Goal: Communication & Community: Answer question/provide support

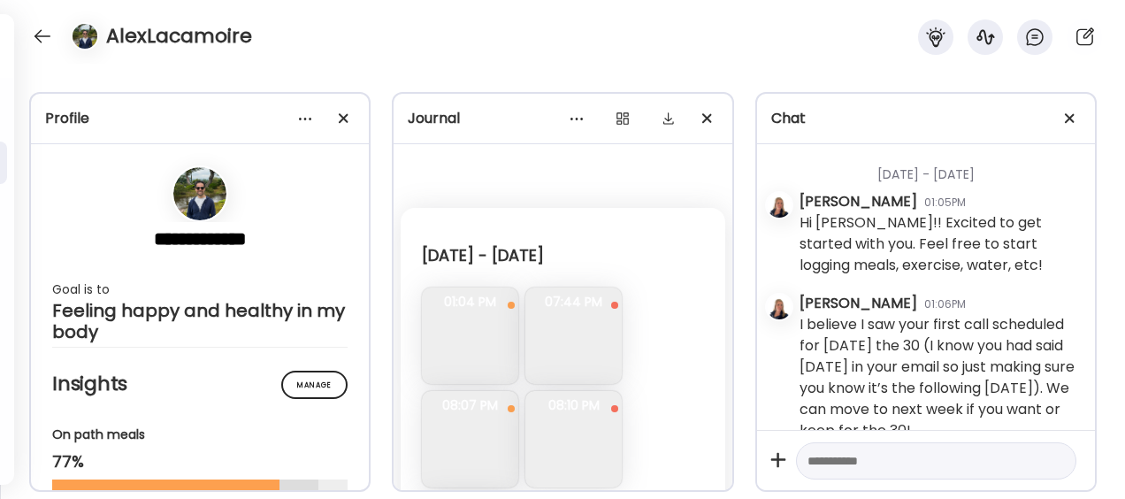
scroll to position [287194, 0]
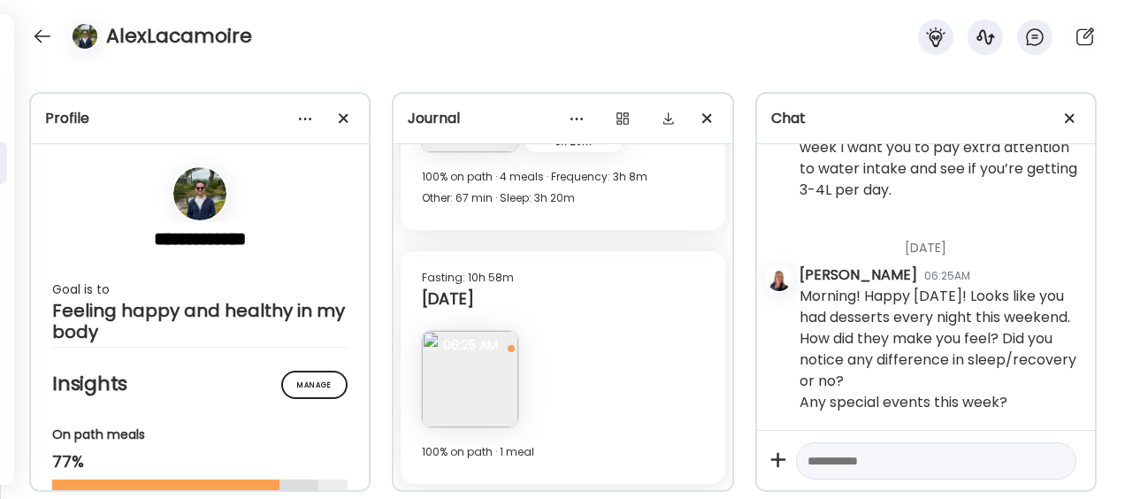
click at [35, 36] on div at bounding box center [42, 36] width 28 height 28
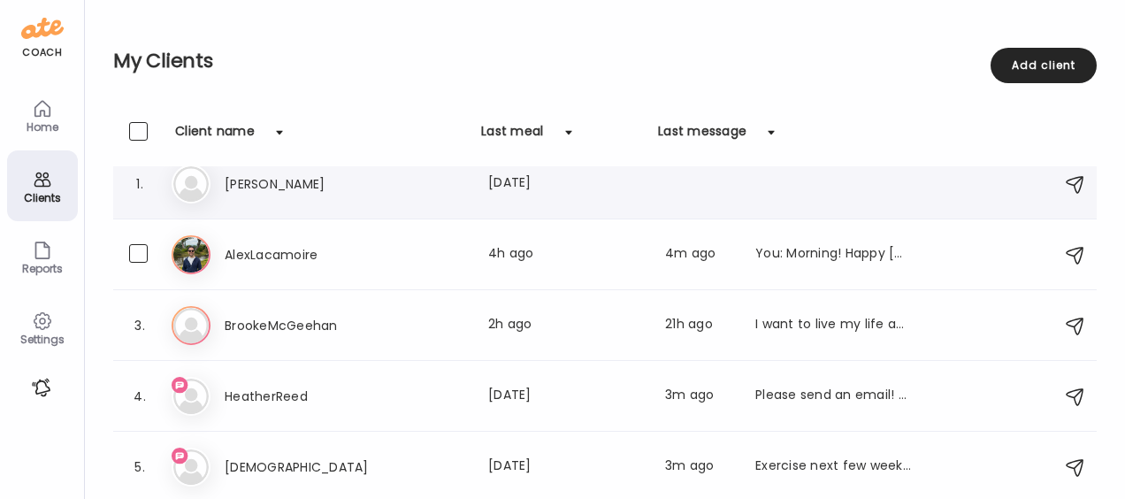
scroll to position [16, 0]
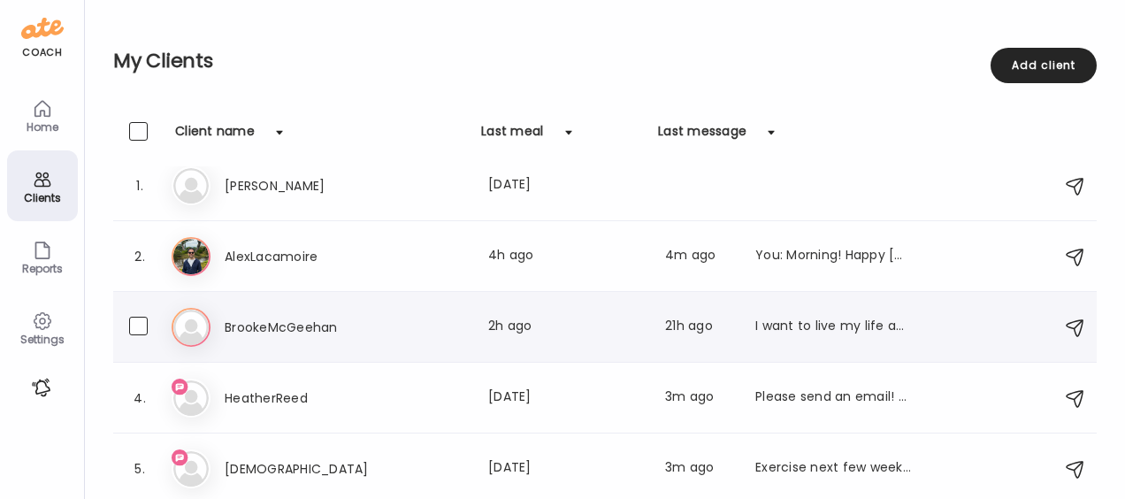
click at [294, 331] on h3 "BrookeMcGeehan" at bounding box center [303, 327] width 156 height 21
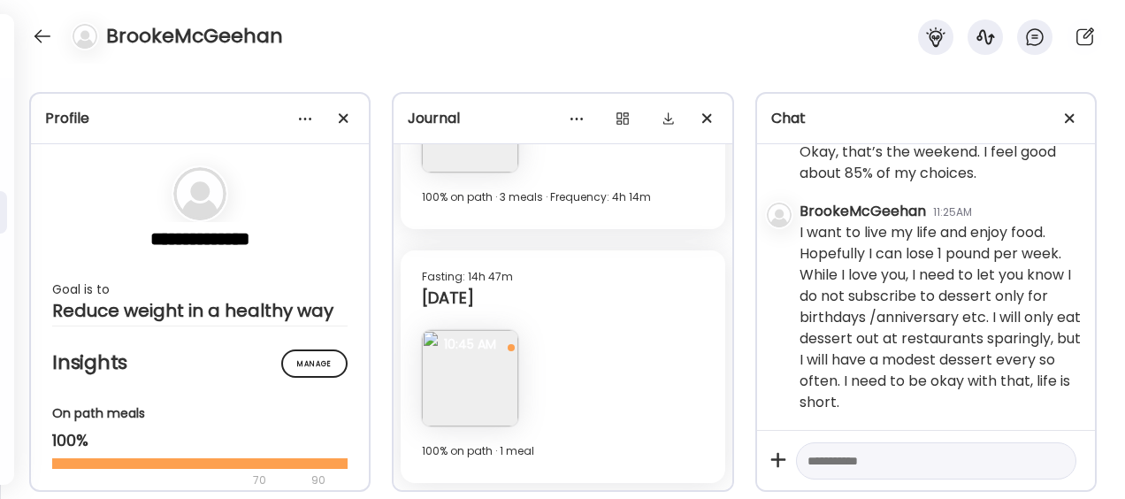
scroll to position [1782, 0]
click at [879, 466] on textarea at bounding box center [920, 460] width 226 height 21
type textarea "**********"
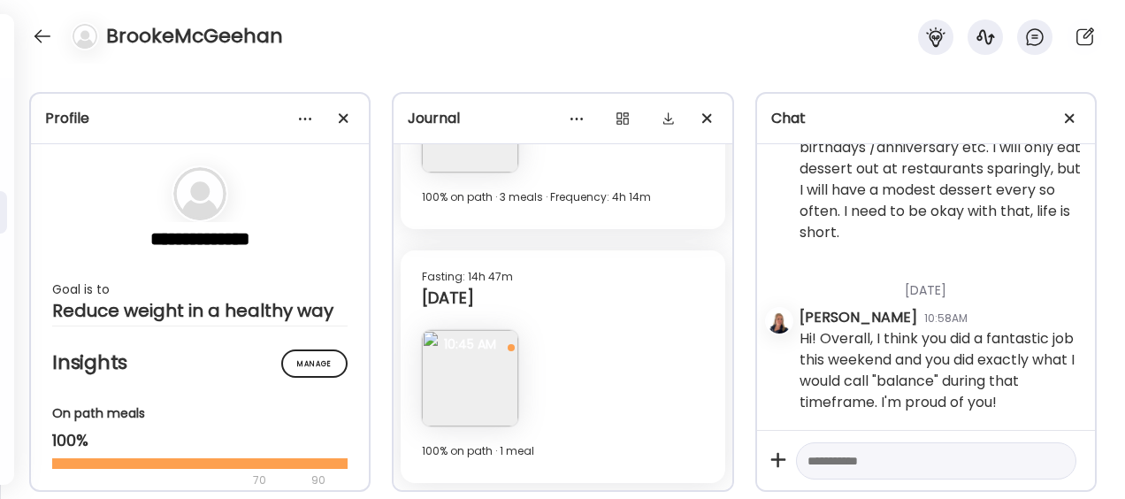
scroll to position [1952, 0]
click at [871, 467] on textarea at bounding box center [920, 460] width 226 height 21
type textarea "**********"
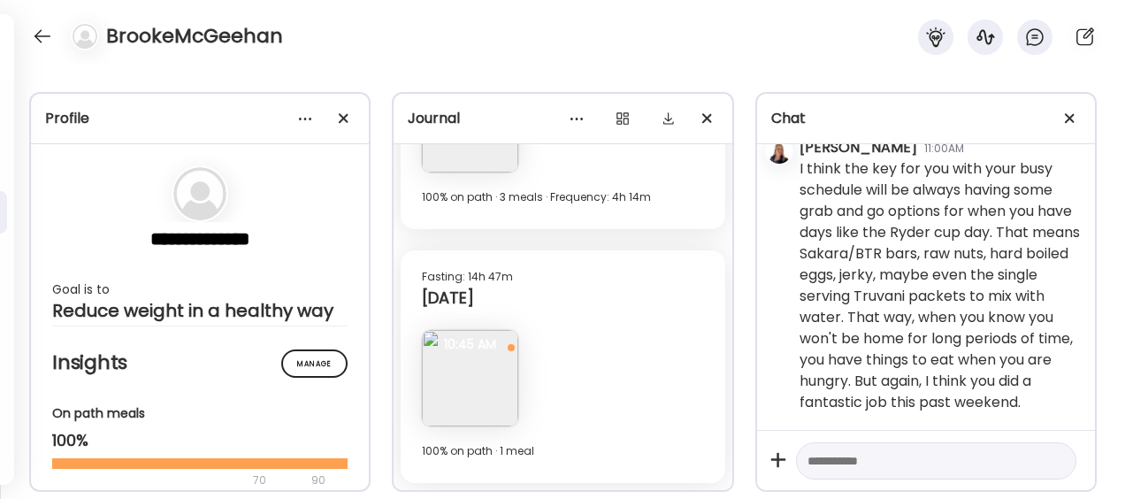
scroll to position [2238, 0]
click at [922, 451] on textarea at bounding box center [920, 460] width 226 height 21
type textarea "**********"
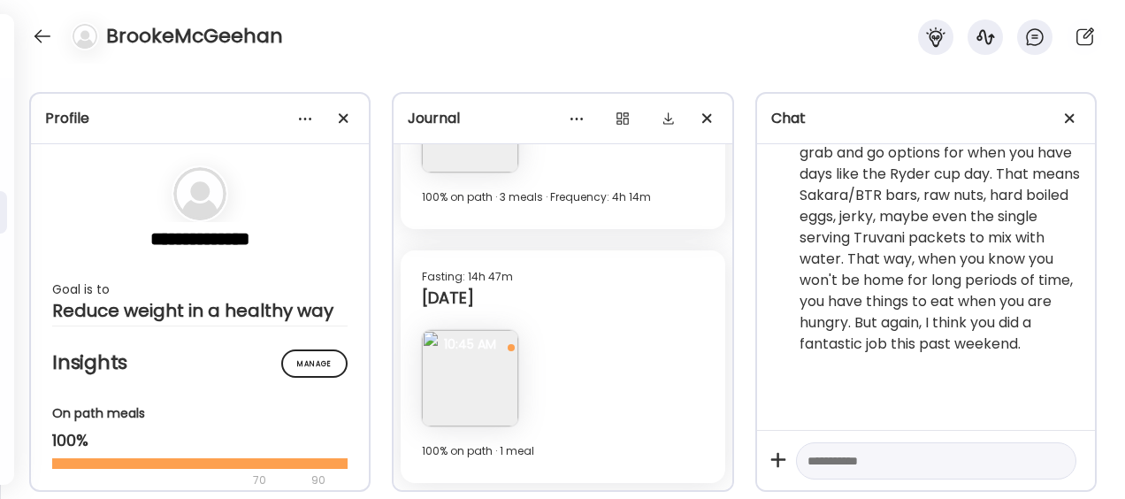
scroll to position [0, 0]
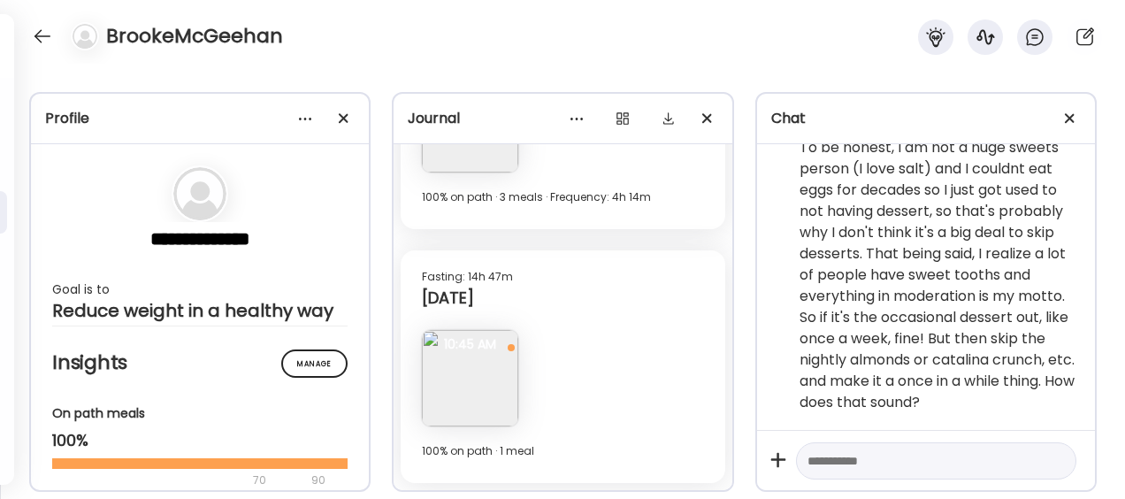
click at [922, 451] on textarea at bounding box center [920, 460] width 226 height 21
type textarea "**********"
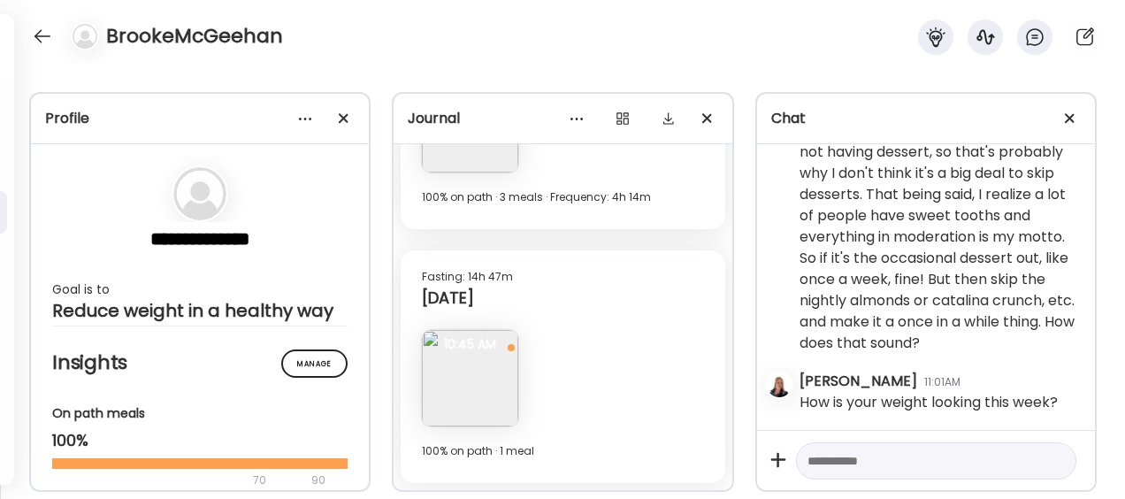
scroll to position [2682, 0]
click at [463, 391] on img at bounding box center [470, 378] width 96 height 96
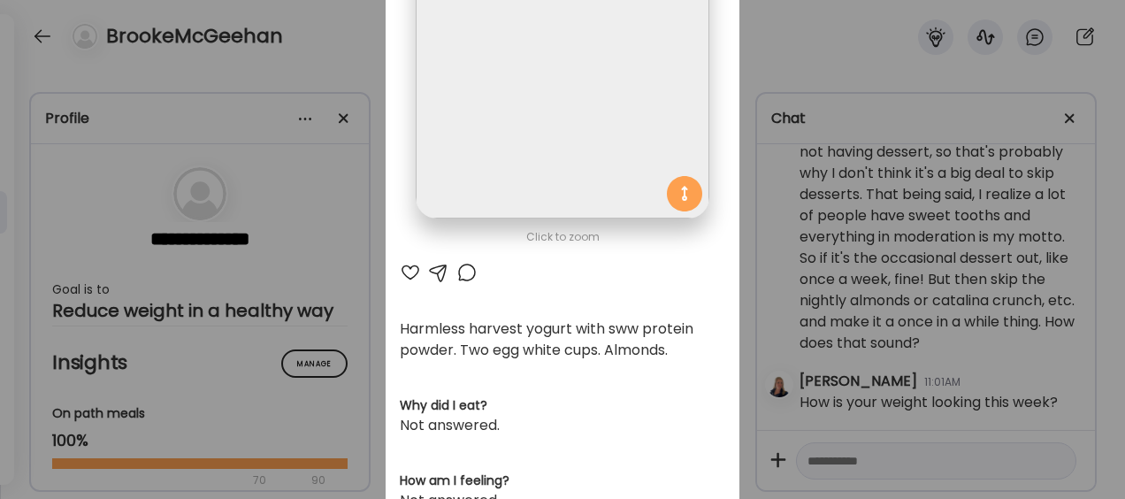
scroll to position [187, 0]
click at [407, 271] on div at bounding box center [410, 271] width 21 height 21
click at [811, 42] on div "Ate Coach Dashboard Wahoo! It’s official Take a moment to set up your Coach Pro…" at bounding box center [562, 249] width 1125 height 499
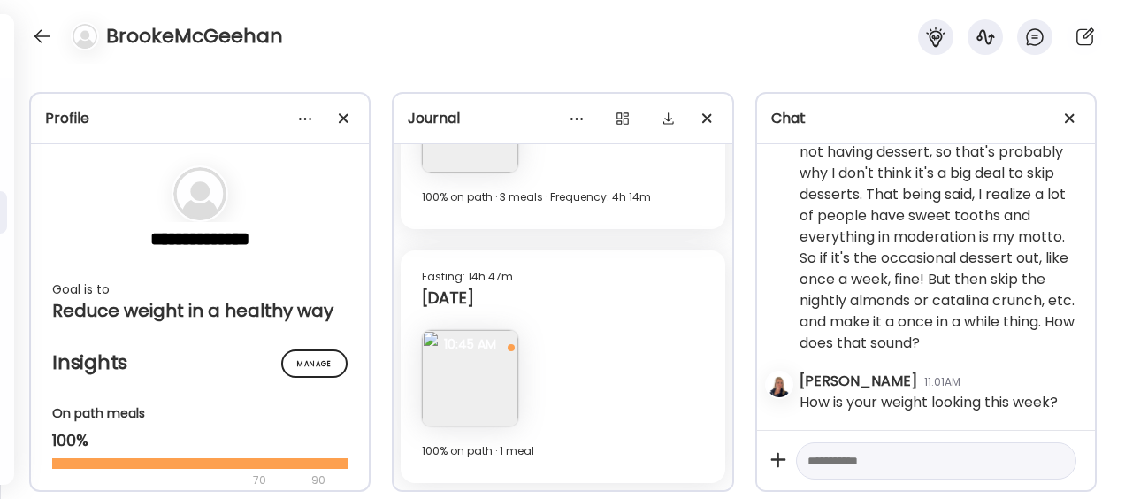
scroll to position [5320, 0]
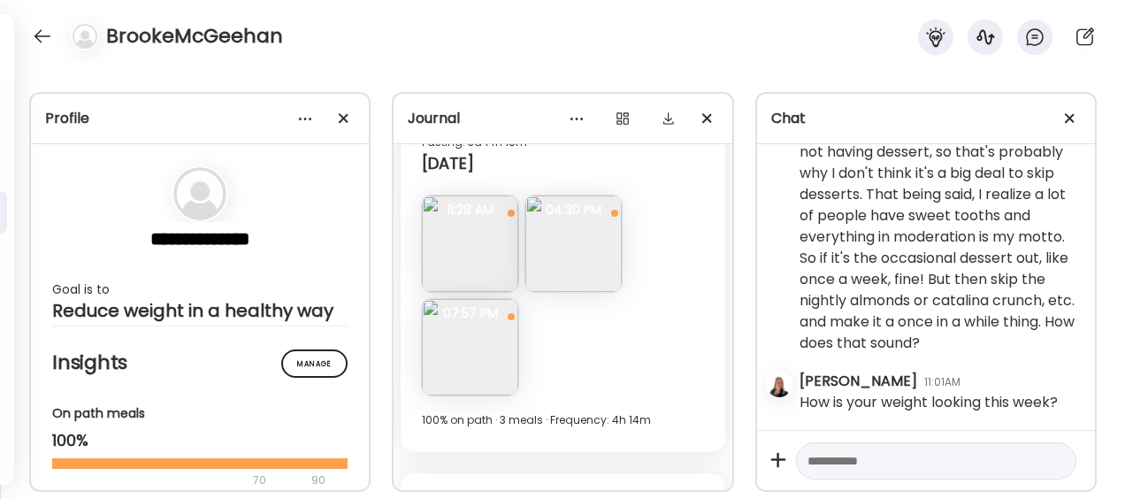
click at [456, 376] on img at bounding box center [470, 347] width 96 height 96
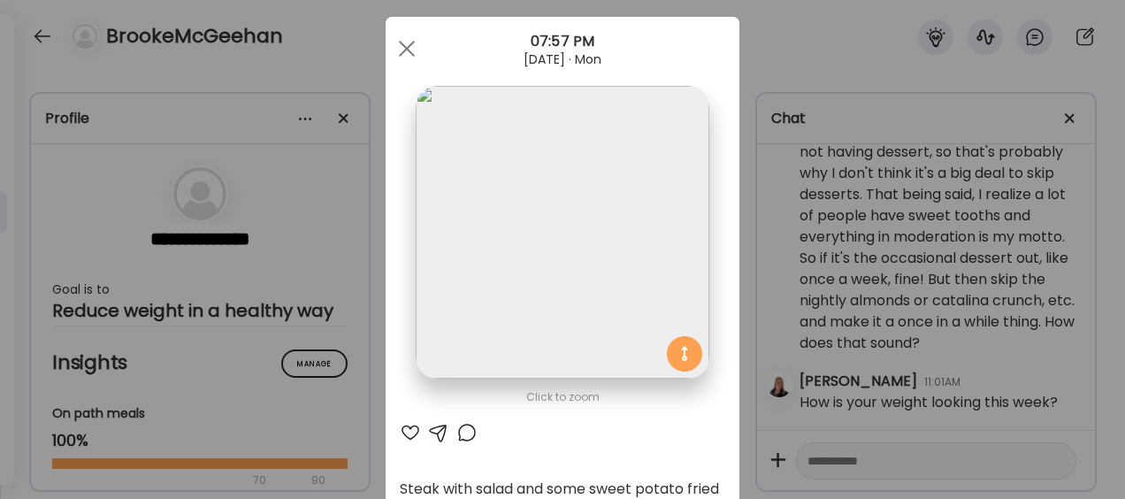
scroll to position [24, 0]
click at [404, 432] on div at bounding box center [410, 434] width 21 height 21
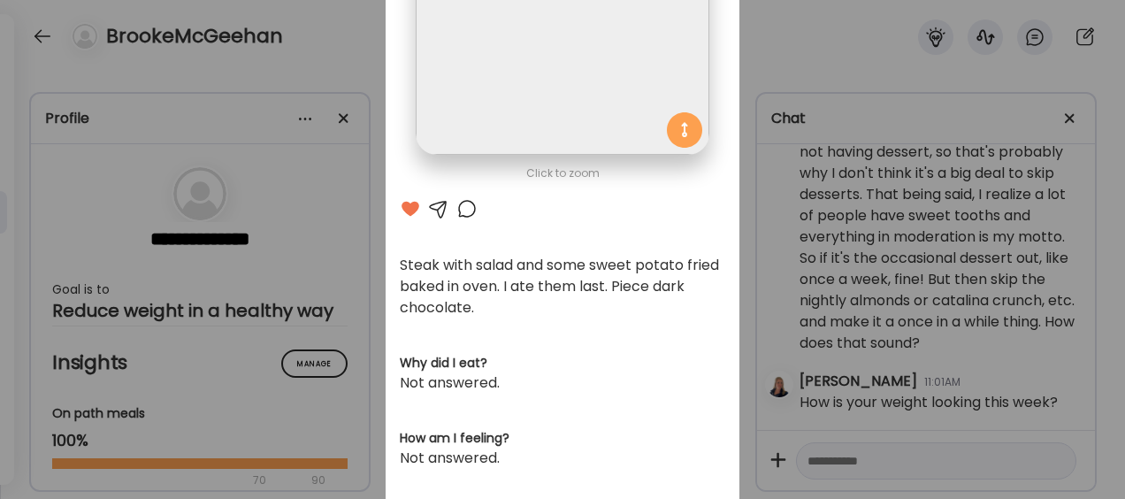
scroll to position [281, 0]
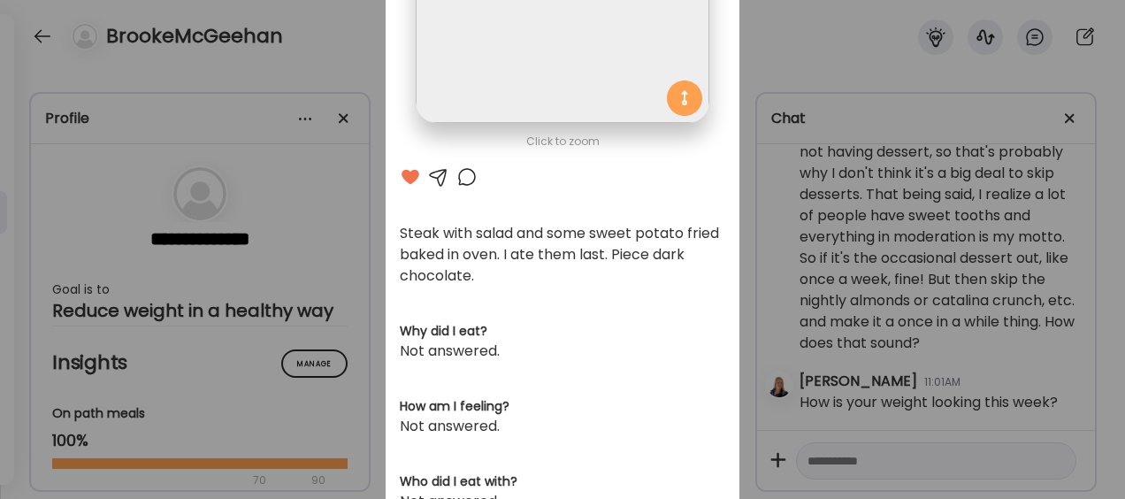
click at [435, 179] on div at bounding box center [438, 176] width 21 height 21
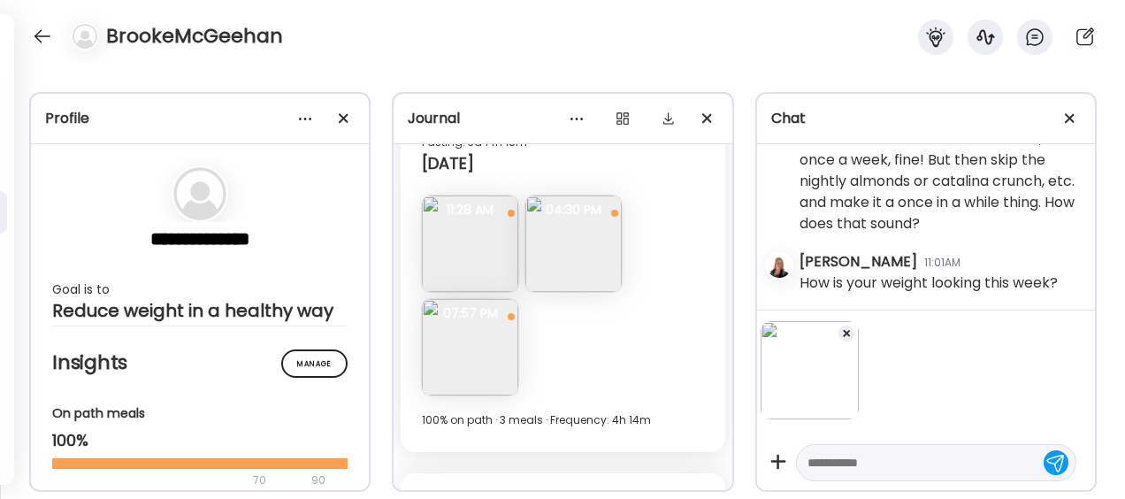
click at [859, 464] on textarea at bounding box center [920, 462] width 226 height 21
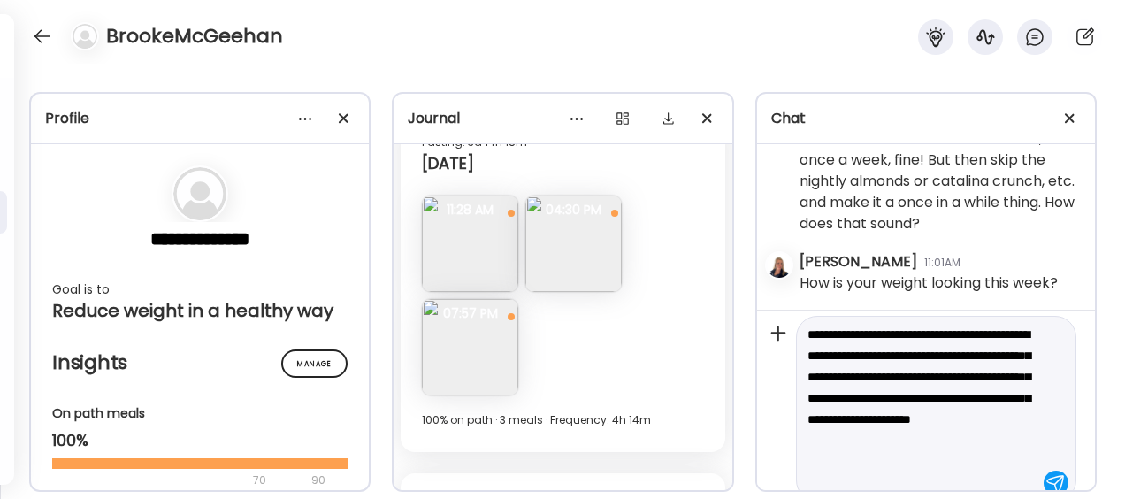
scroll to position [149, 0]
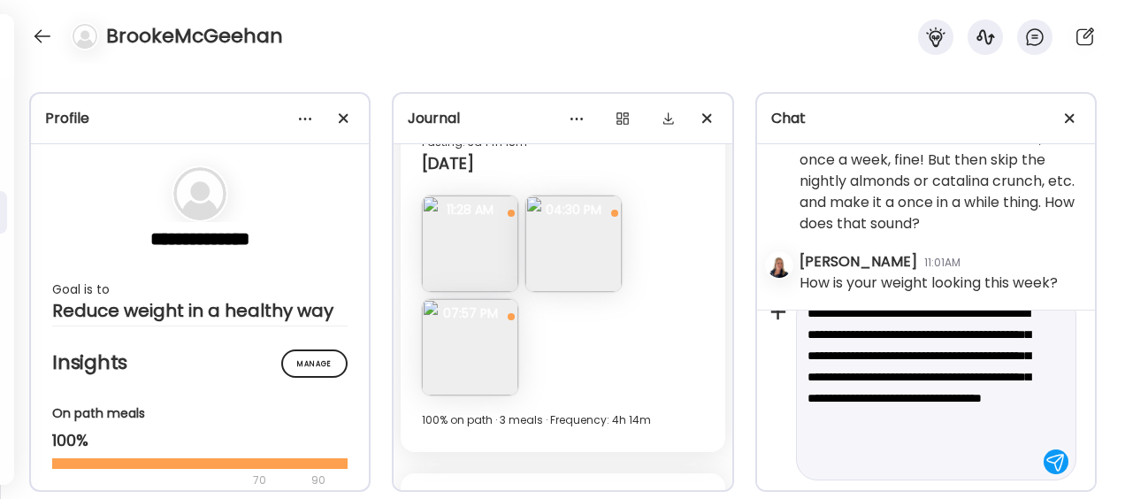
type textarea "**********"
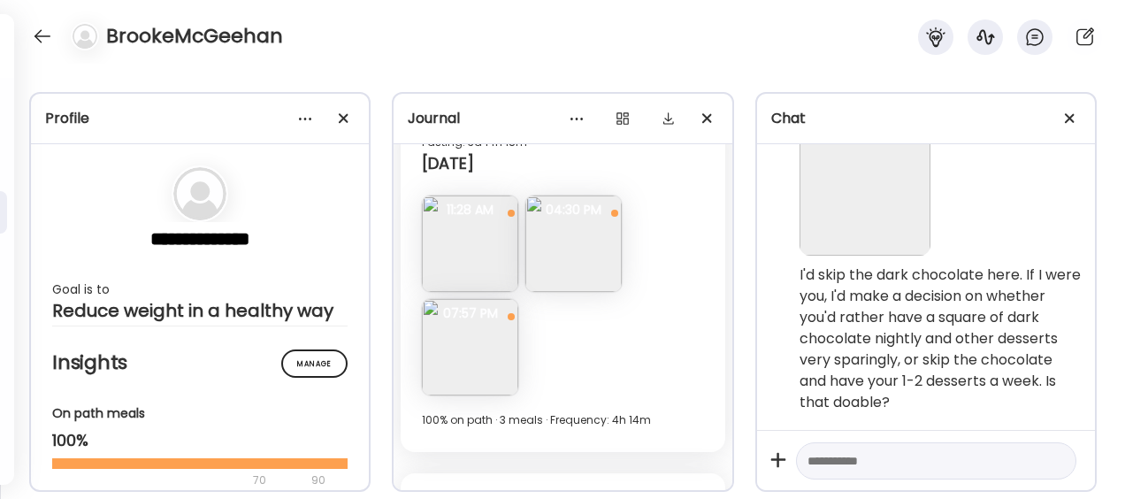
scroll to position [5542, 0]
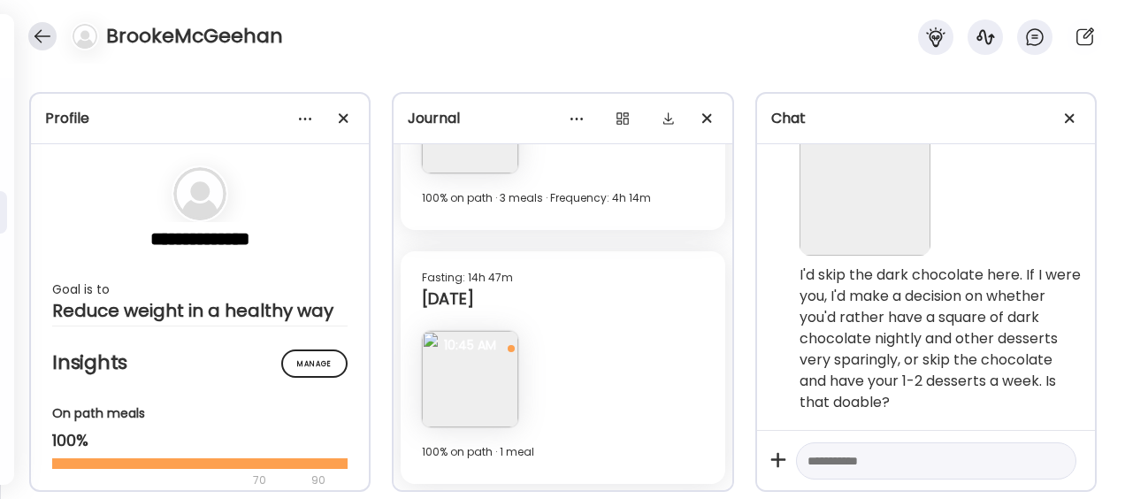
click at [39, 30] on div at bounding box center [42, 36] width 28 height 28
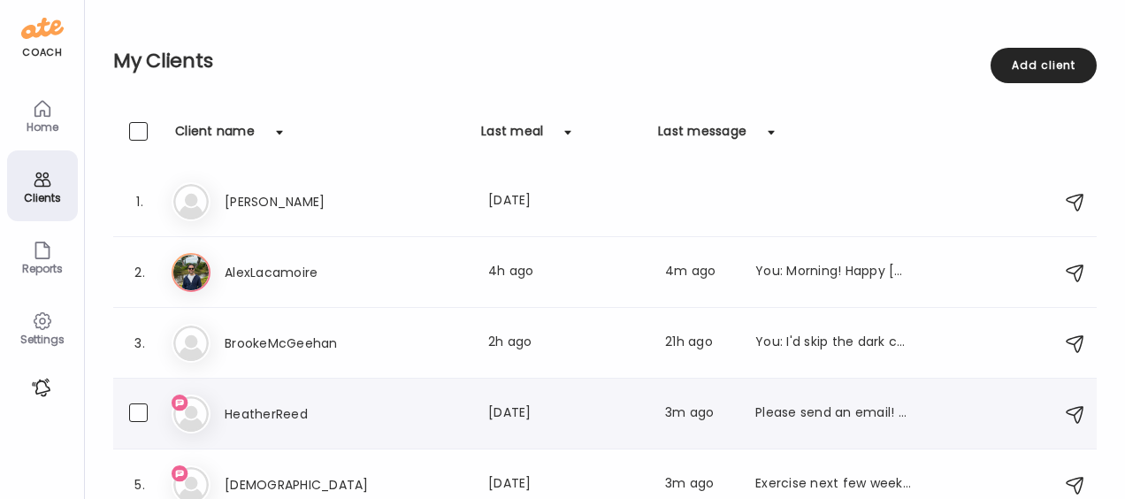
click at [268, 403] on h3 "HeatherReed" at bounding box center [303, 413] width 156 height 21
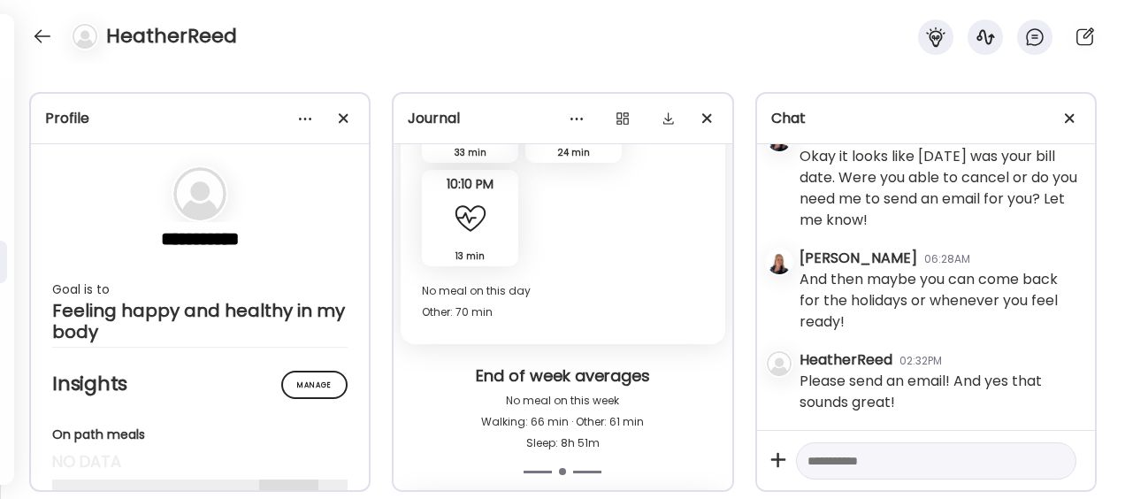
scroll to position [16432, 0]
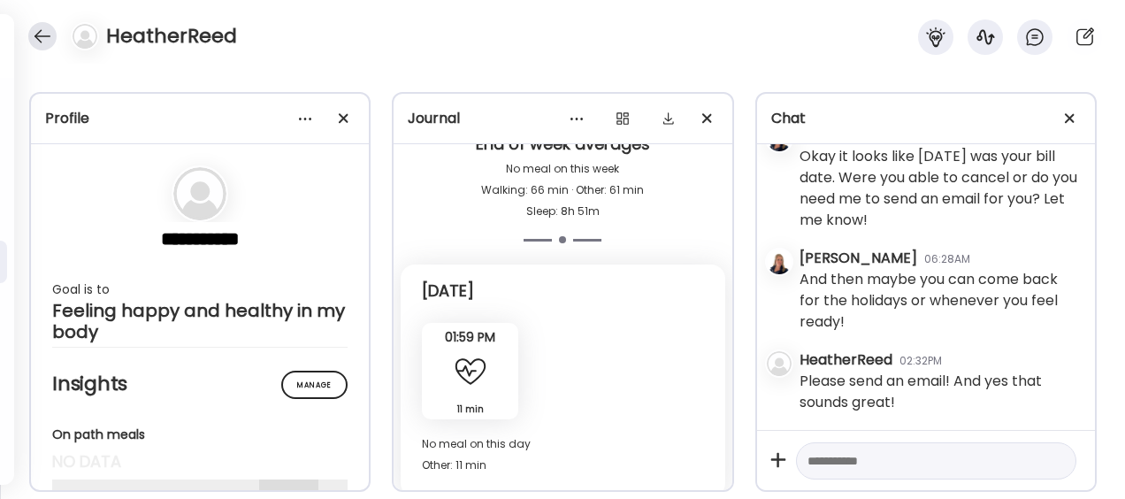
click at [39, 37] on div at bounding box center [42, 36] width 28 height 28
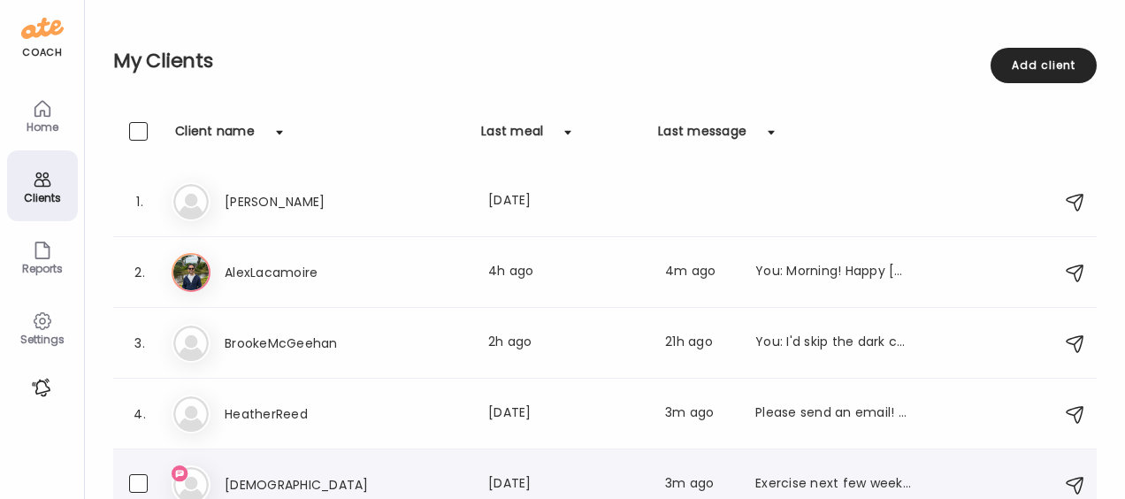
click at [269, 470] on div "Kr KristenKeene Last meal: [DATE] Last message: 3m ago Exercise next few weeks……" at bounding box center [608, 484] width 872 height 39
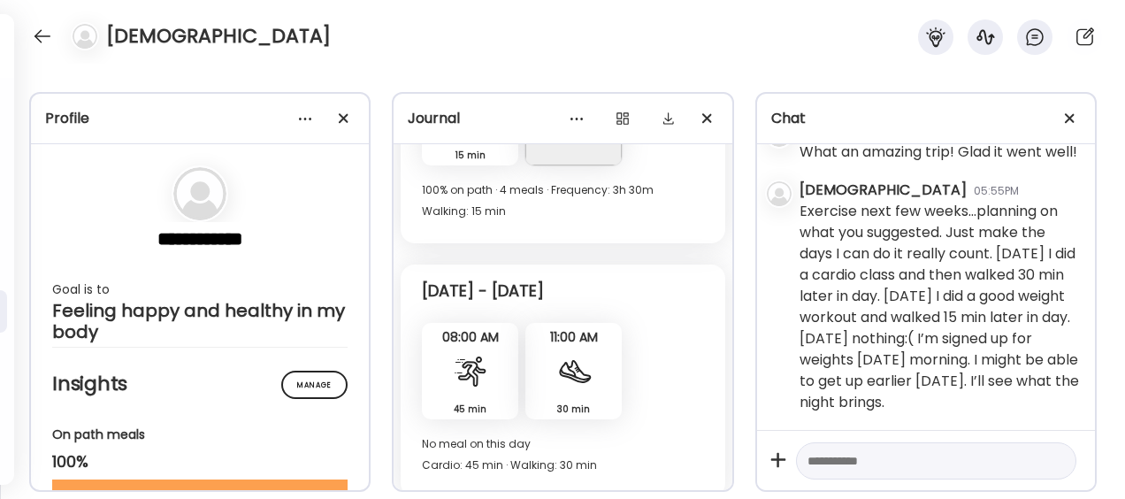
scroll to position [106470, 0]
click at [913, 465] on textarea at bounding box center [920, 460] width 226 height 21
type textarea "**********"
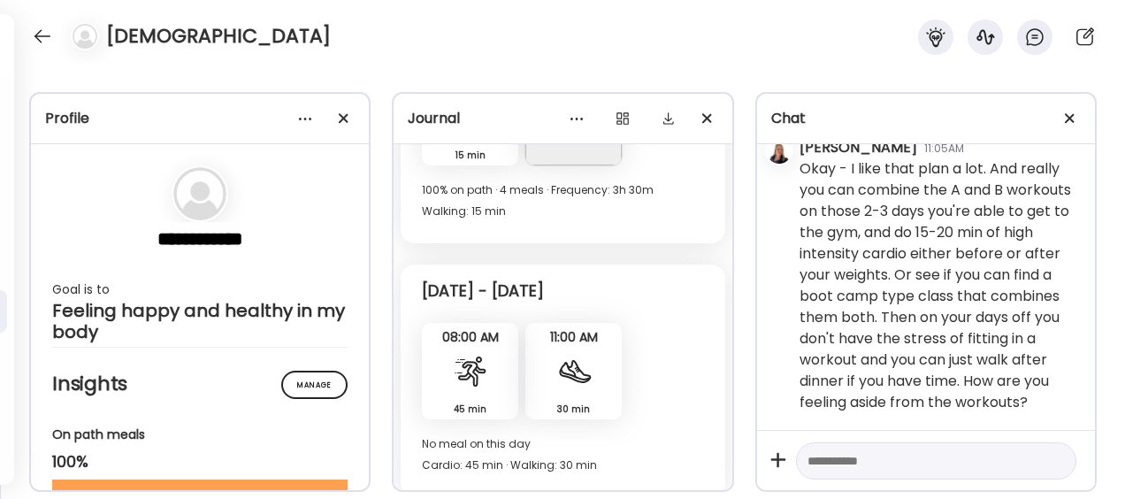
scroll to position [106678, 0]
click at [883, 137] on div "[DATE]" at bounding box center [939, 113] width 281 height 47
click at [37, 34] on div at bounding box center [42, 36] width 28 height 28
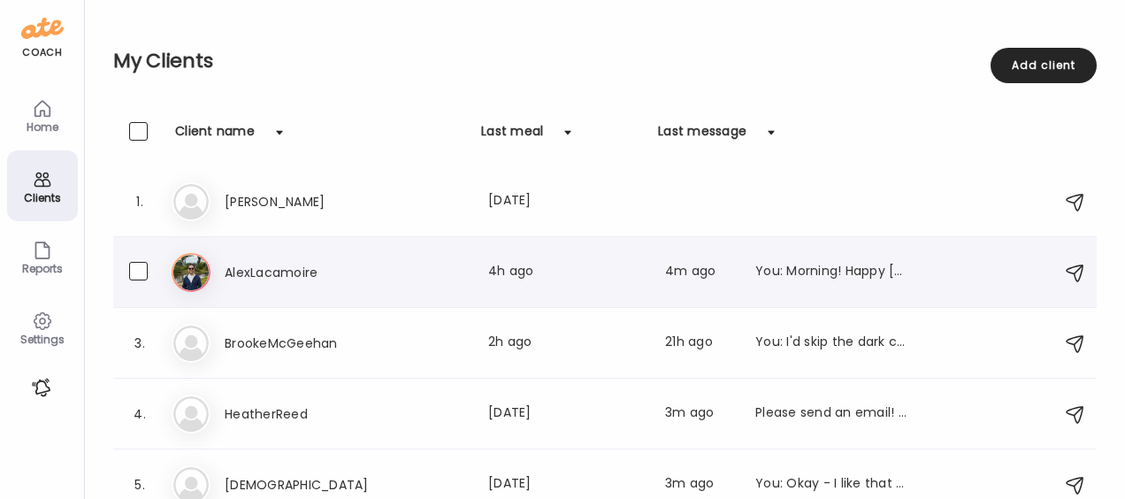
click at [345, 306] on div "2. Al AlexLacamoire Last meal: 4h ago Last message: 4m ago You: Morning! Happy …" at bounding box center [604, 272] width 983 height 71
click at [318, 348] on h3 "BrookeMcGeehan" at bounding box center [303, 343] width 156 height 21
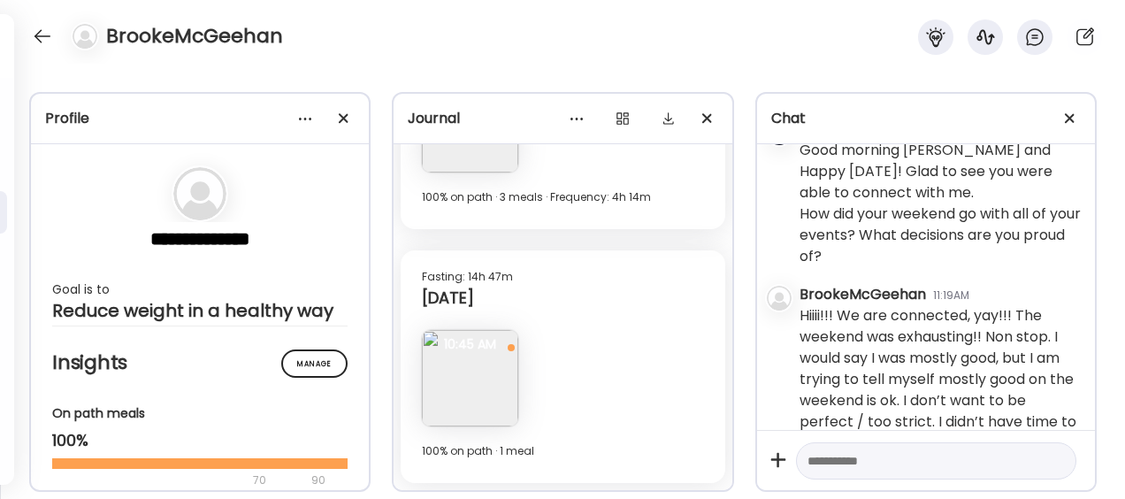
scroll to position [2844, 0]
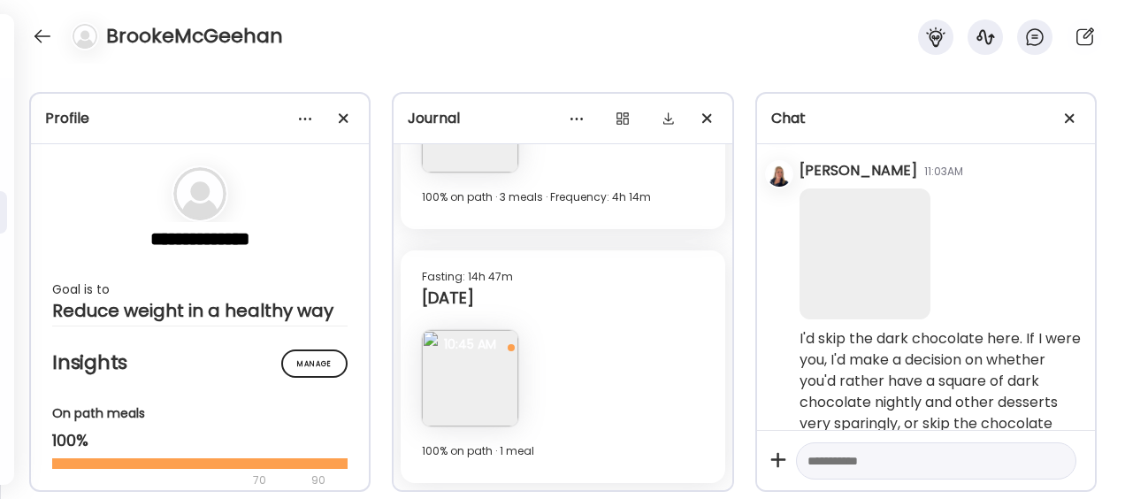
click at [910, 456] on textarea at bounding box center [920, 460] width 226 height 21
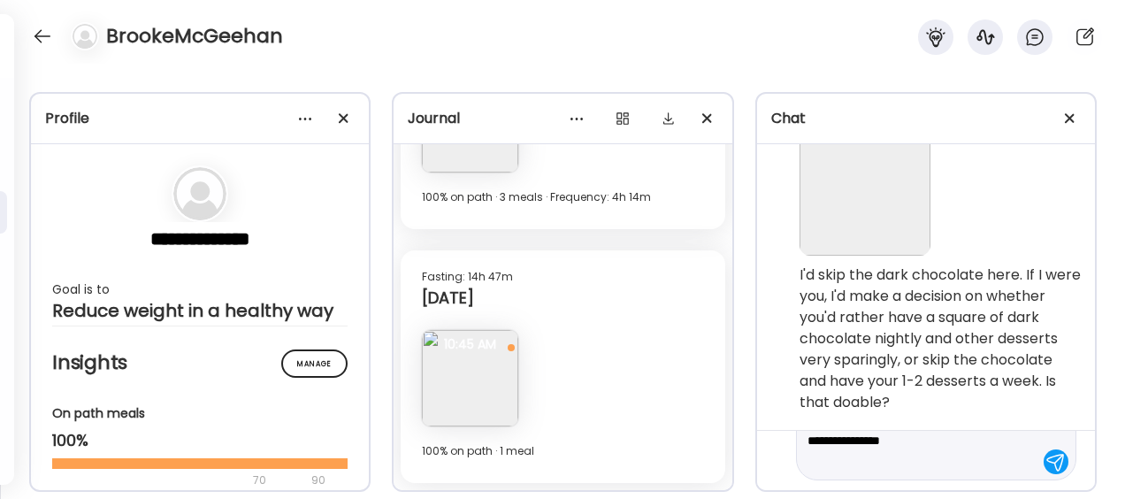
scroll to position [104, 0]
type textarea "**********"
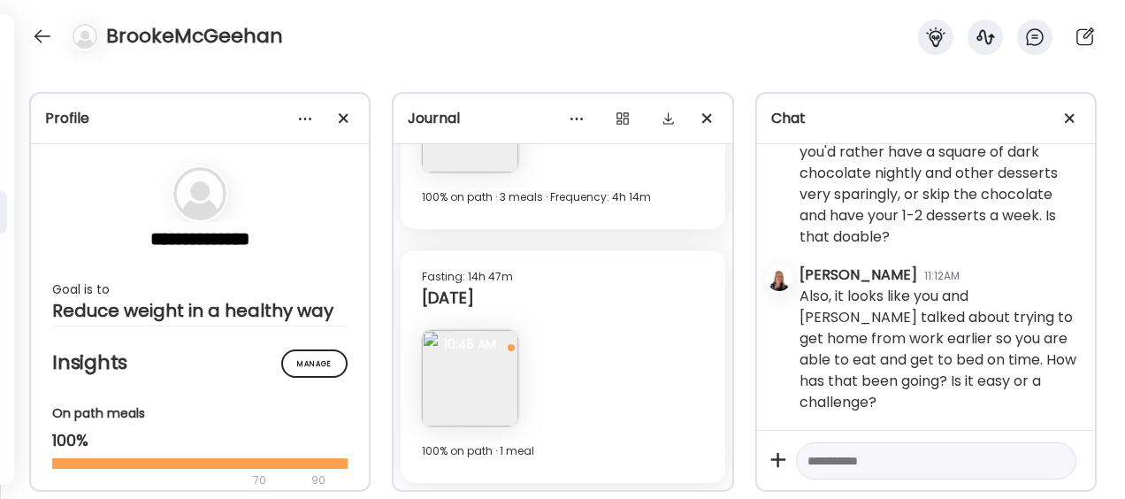
scroll to position [3161, 0]
click at [46, 40] on div at bounding box center [42, 36] width 28 height 28
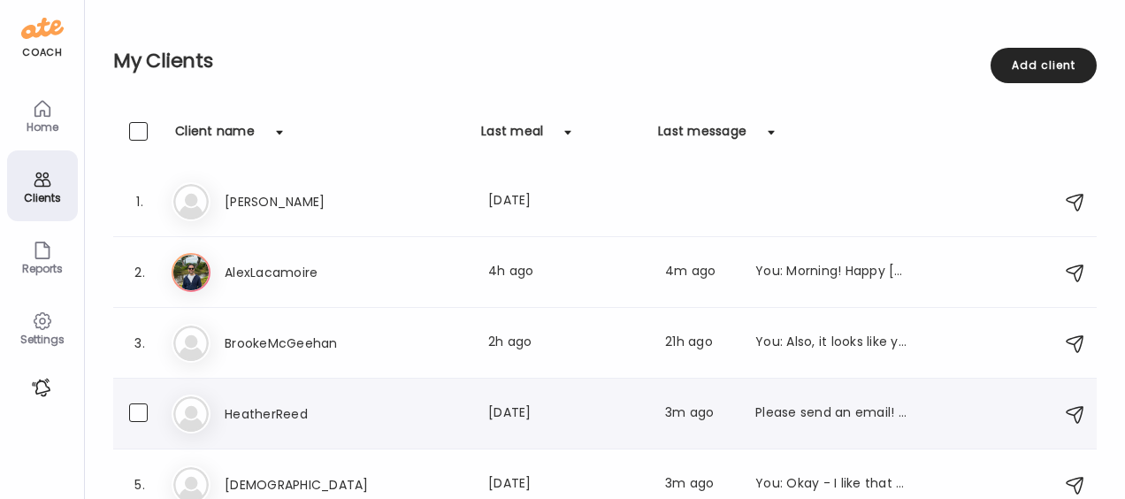
scroll to position [18, 0]
